Goal: Find specific page/section

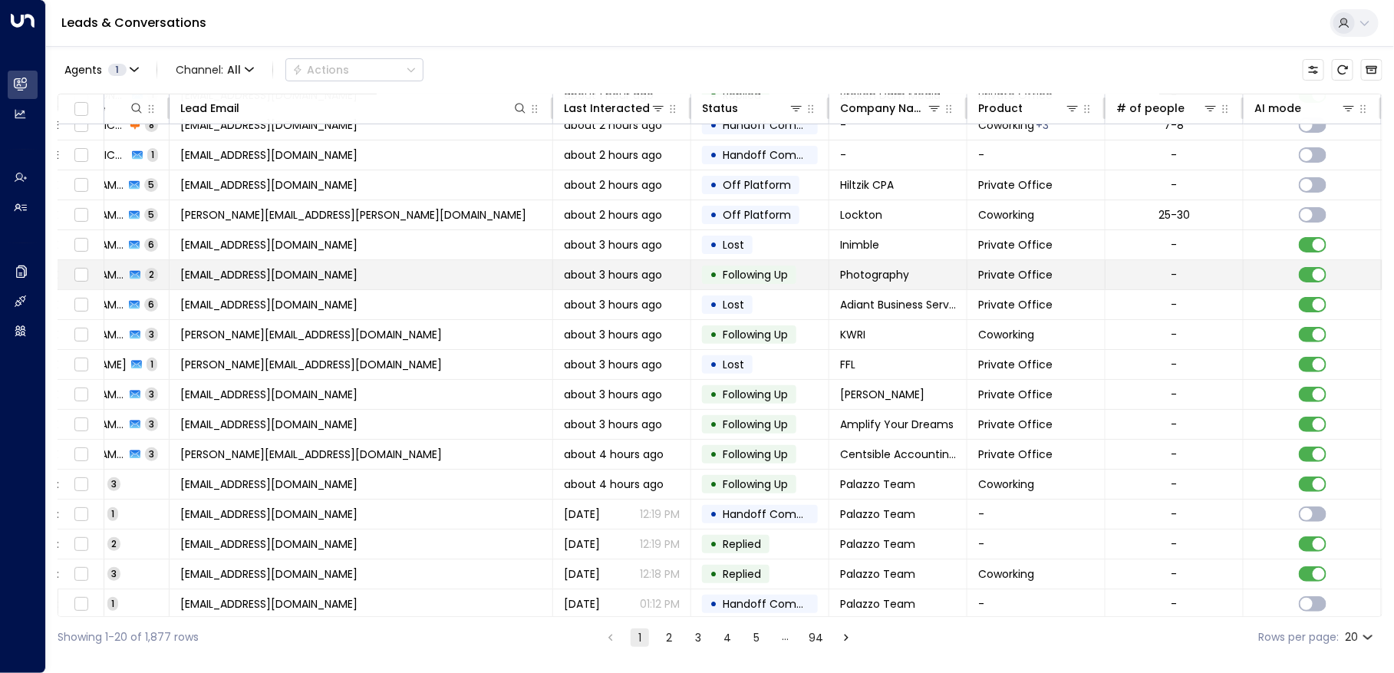
scroll to position [104, 0]
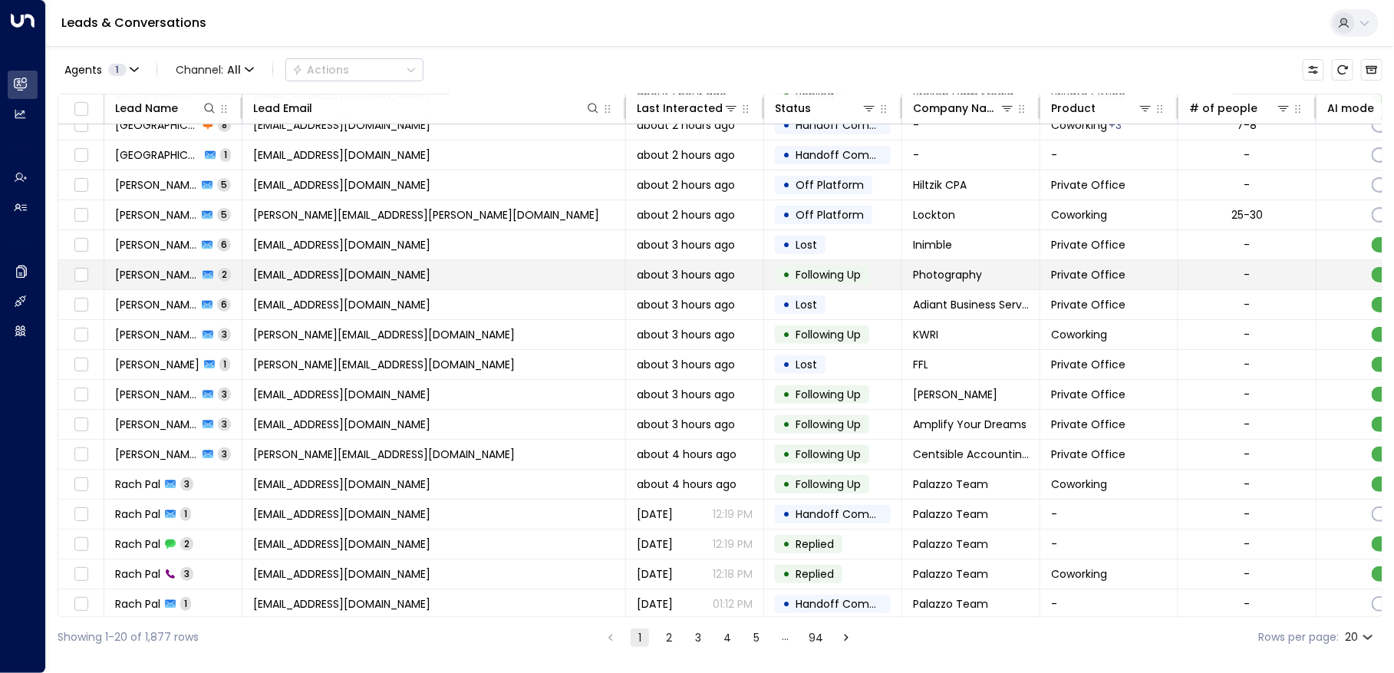
click at [145, 269] on span "[PERSON_NAME]" at bounding box center [156, 274] width 83 height 15
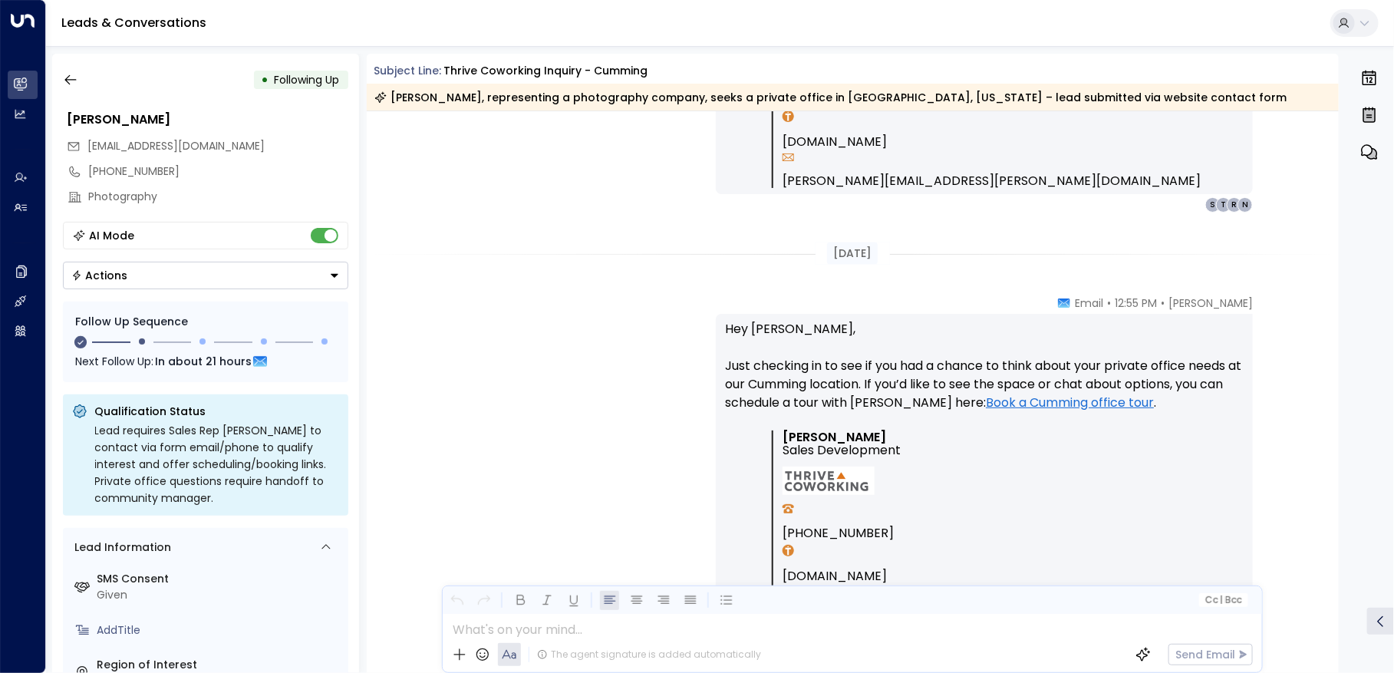
scroll to position [1227, 0]
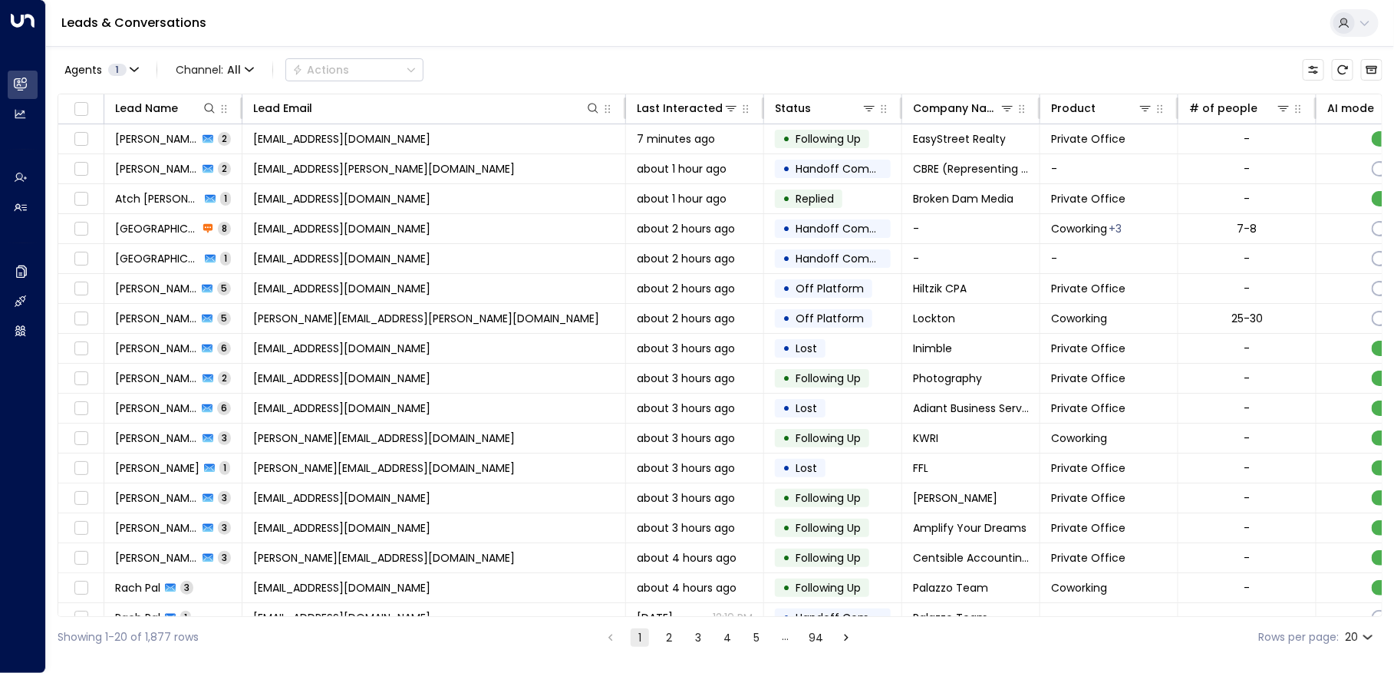
click at [262, 68] on div "Agents 1 Channel: All Actions" at bounding box center [241, 69] width 366 height 31
click at [239, 66] on span "Channel: All" at bounding box center [215, 69] width 91 height 21
click at [203, 163] on span "Web Chat" at bounding box center [203, 158] width 42 height 9
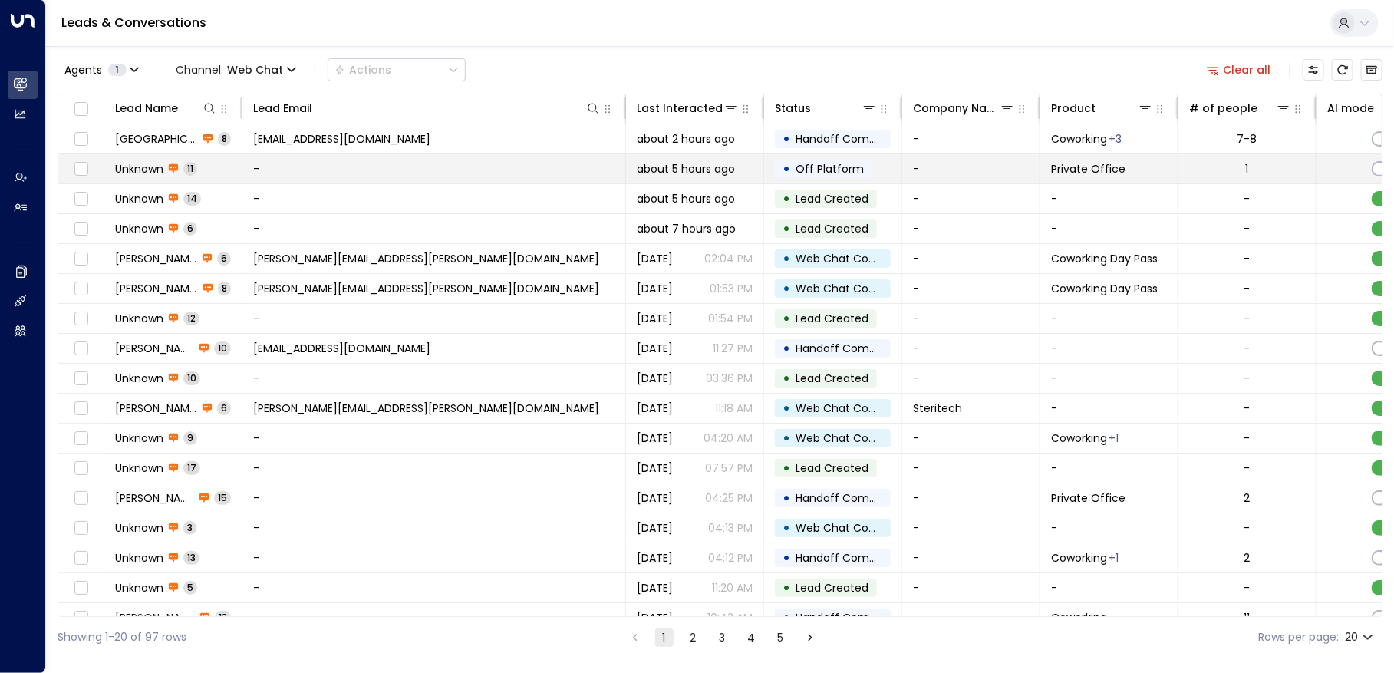
click at [343, 159] on td "-" at bounding box center [434, 168] width 384 height 29
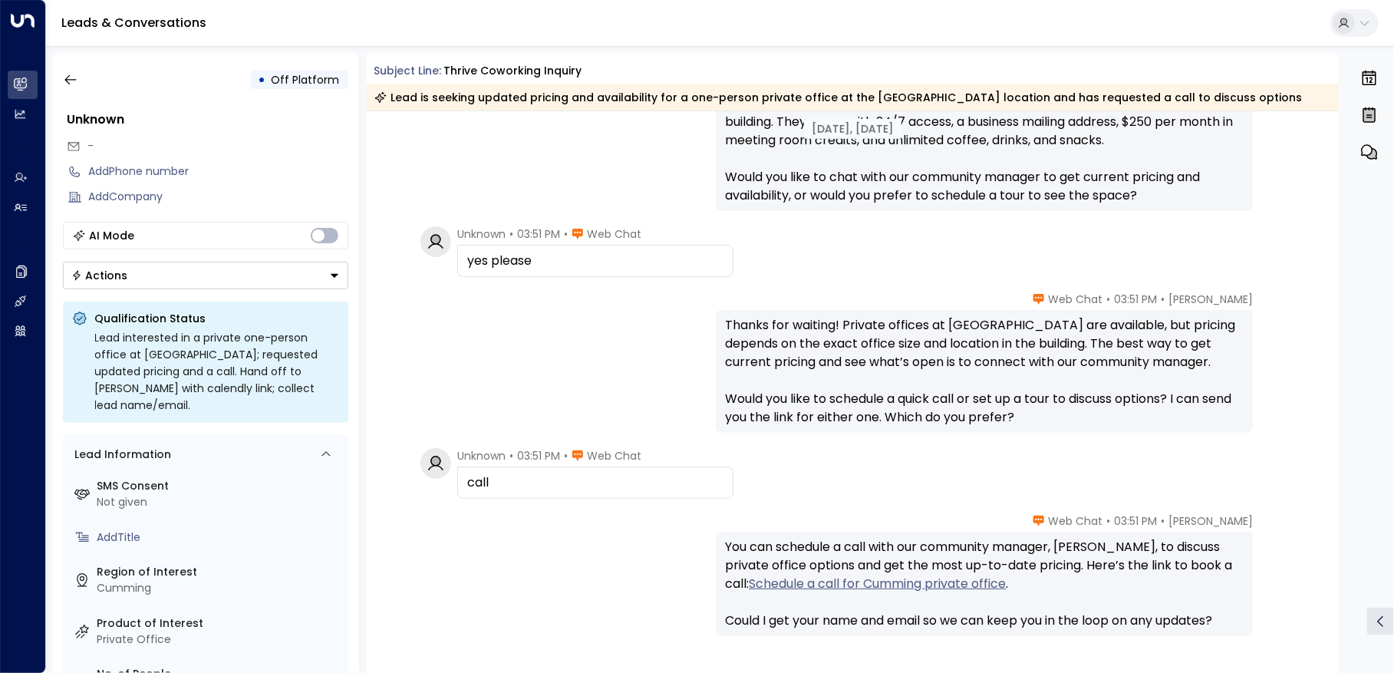
scroll to position [539, 0]
